Goal: Find specific page/section: Find specific page/section

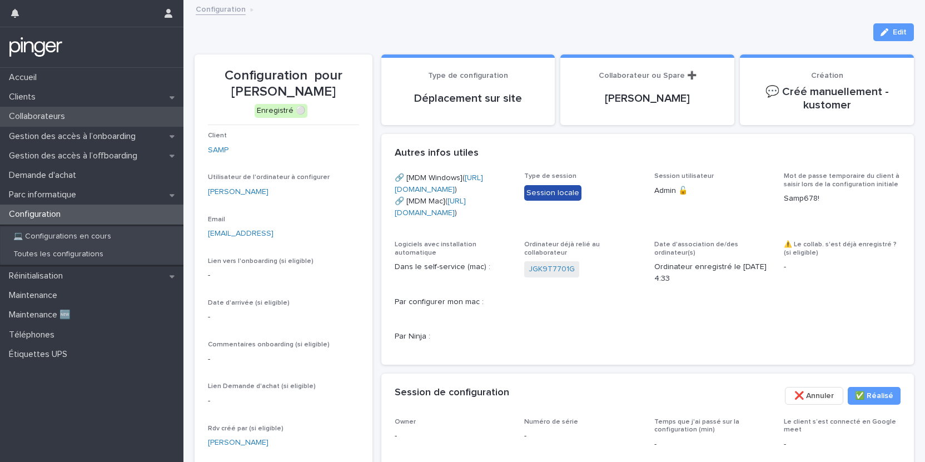
click at [54, 118] on p "Collaborateurs" at bounding box center [38, 116] width 69 height 11
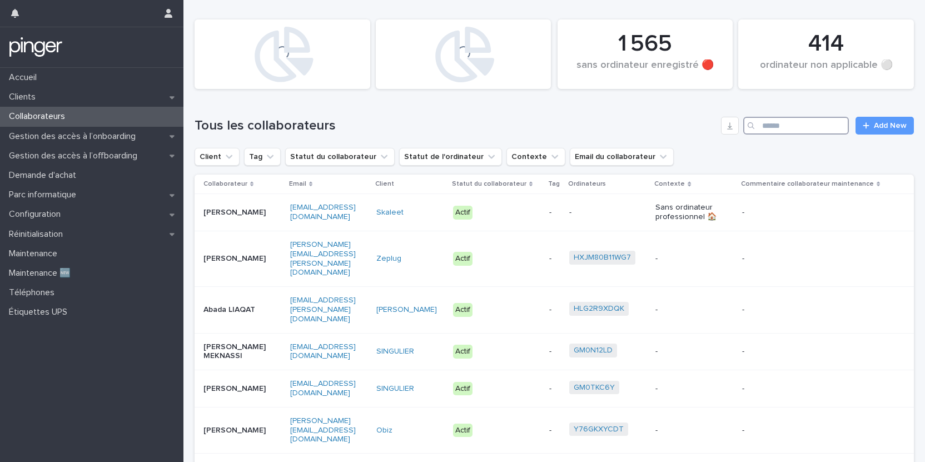
click at [785, 128] on input "Search" at bounding box center [796, 126] width 106 height 18
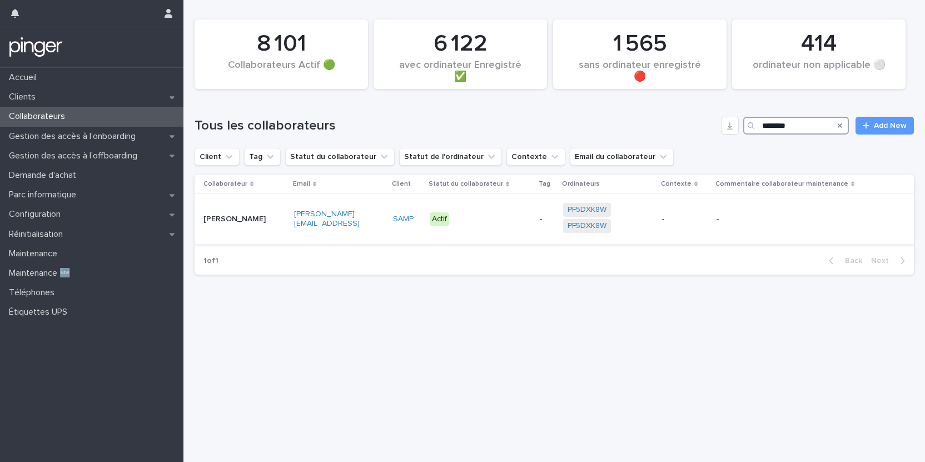
type input "********"
click at [243, 217] on p "[PERSON_NAME]" at bounding box center [237, 218] width 69 height 9
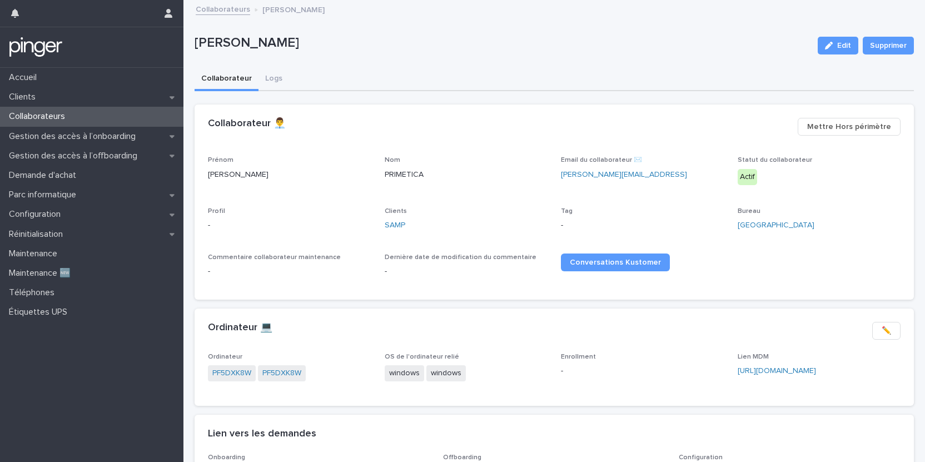
scroll to position [101, 0]
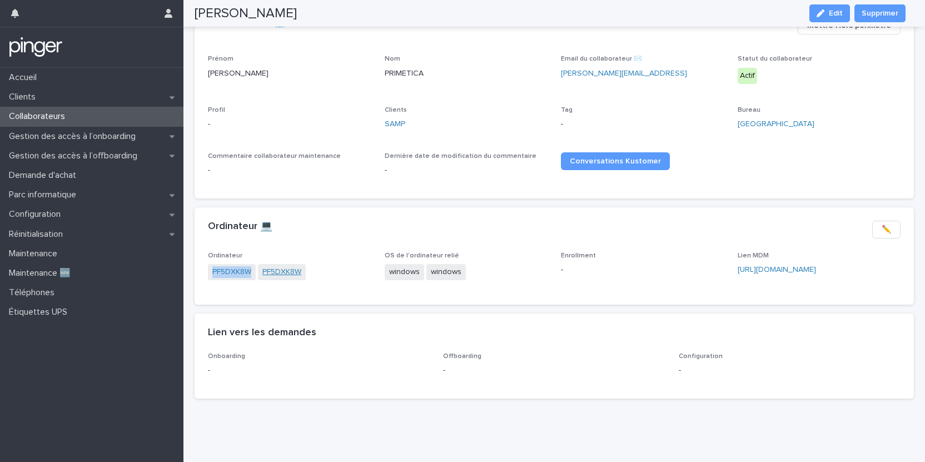
click at [277, 275] on link "PF5DXK8W" at bounding box center [281, 272] width 39 height 12
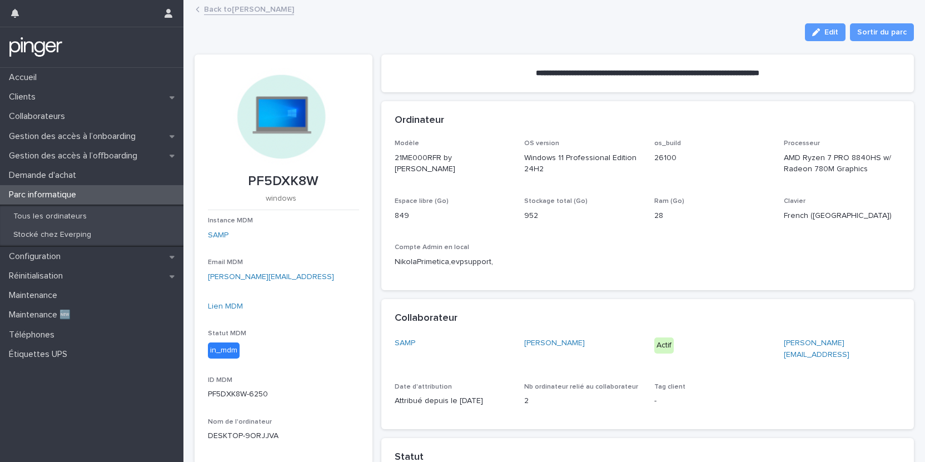
click at [244, 12] on link "Back to Nikola PRIMETICA" at bounding box center [249, 8] width 90 height 13
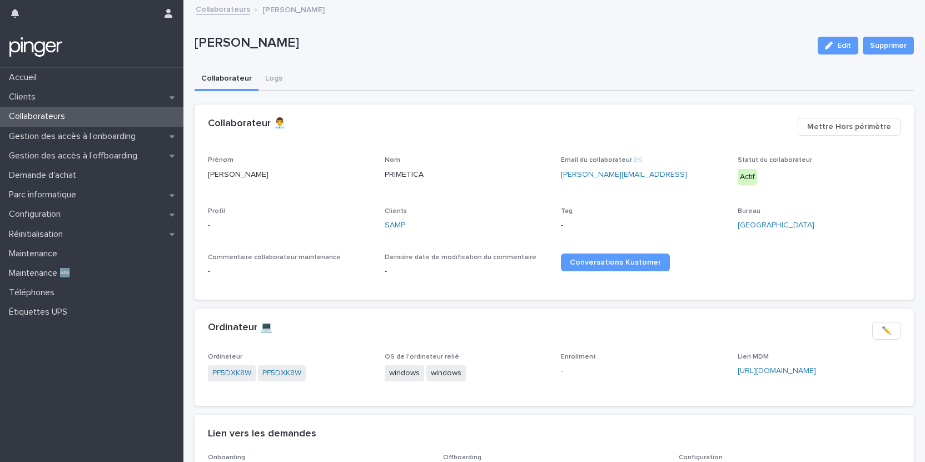
drag, startPoint x: 194, startPoint y: 42, endPoint x: 308, endPoint y: 44, distance: 114.5
click at [308, 44] on p "[PERSON_NAME]" at bounding box center [501, 43] width 614 height 16
copy p "[PERSON_NAME]"
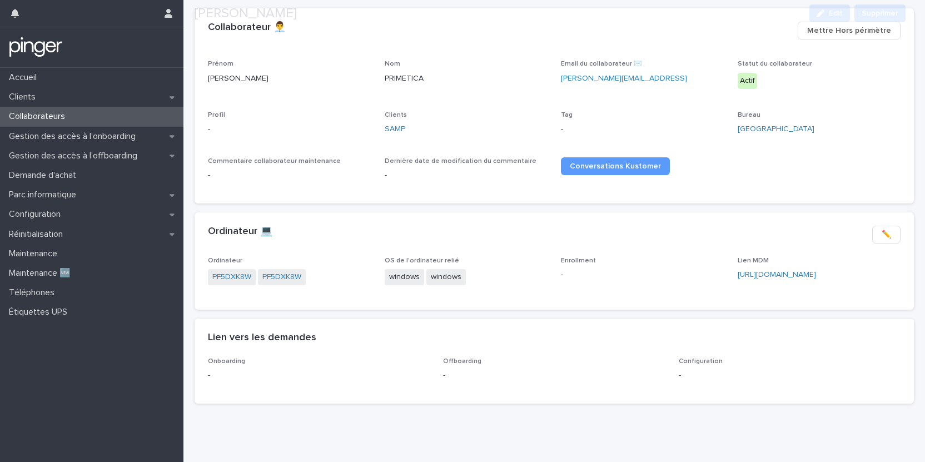
scroll to position [111, 0]
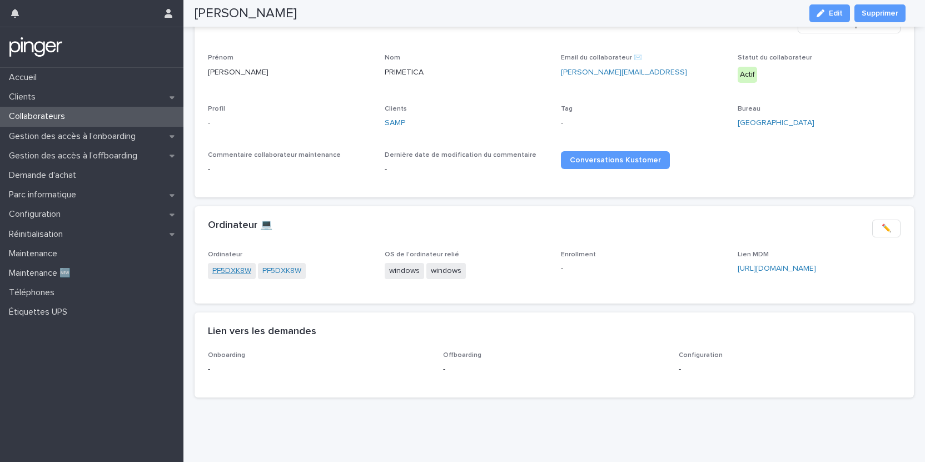
click at [212, 265] on link "PF5DXK8W" at bounding box center [231, 271] width 39 height 12
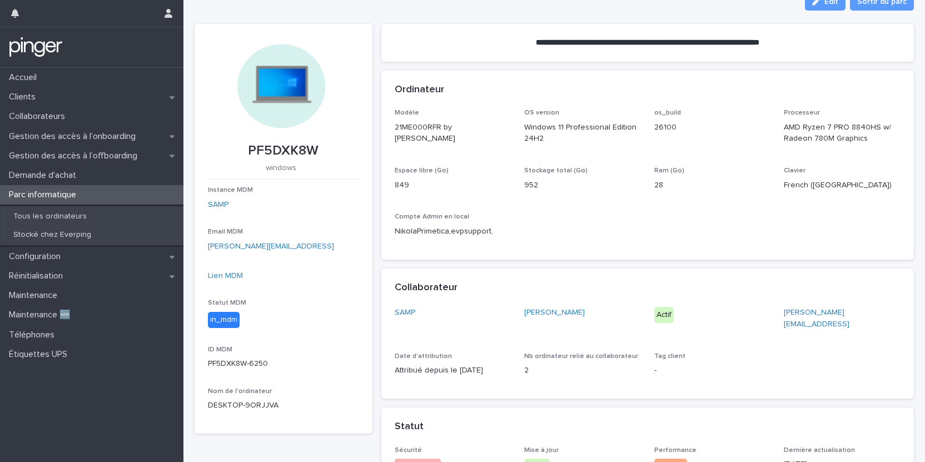
scroll to position [31, 0]
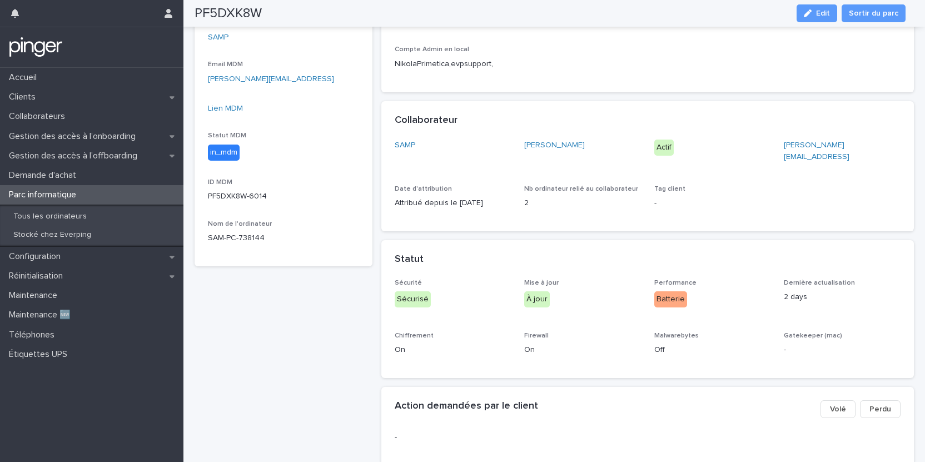
scroll to position [35, 0]
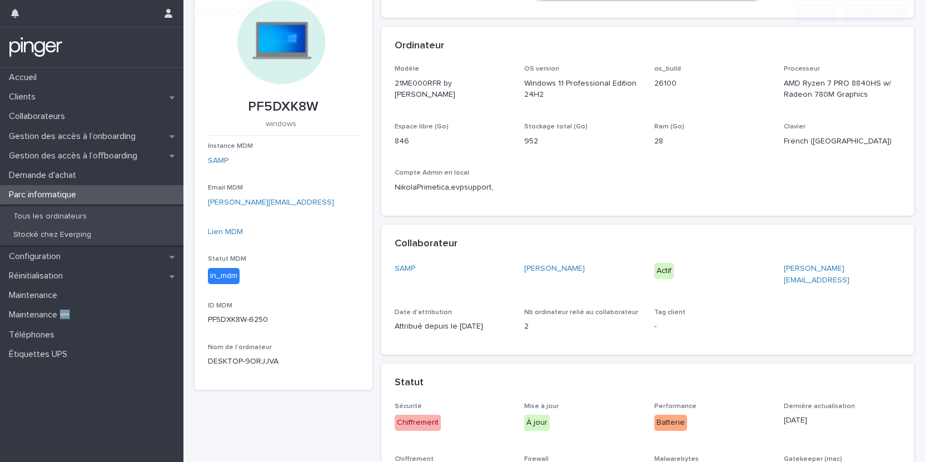
scroll to position [194, 0]
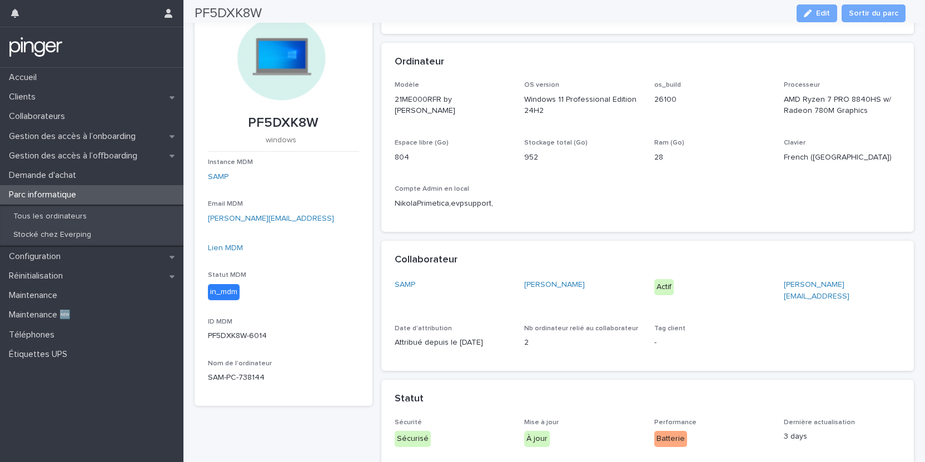
scroll to position [71, 0]
